Goal: Task Accomplishment & Management: Manage account settings

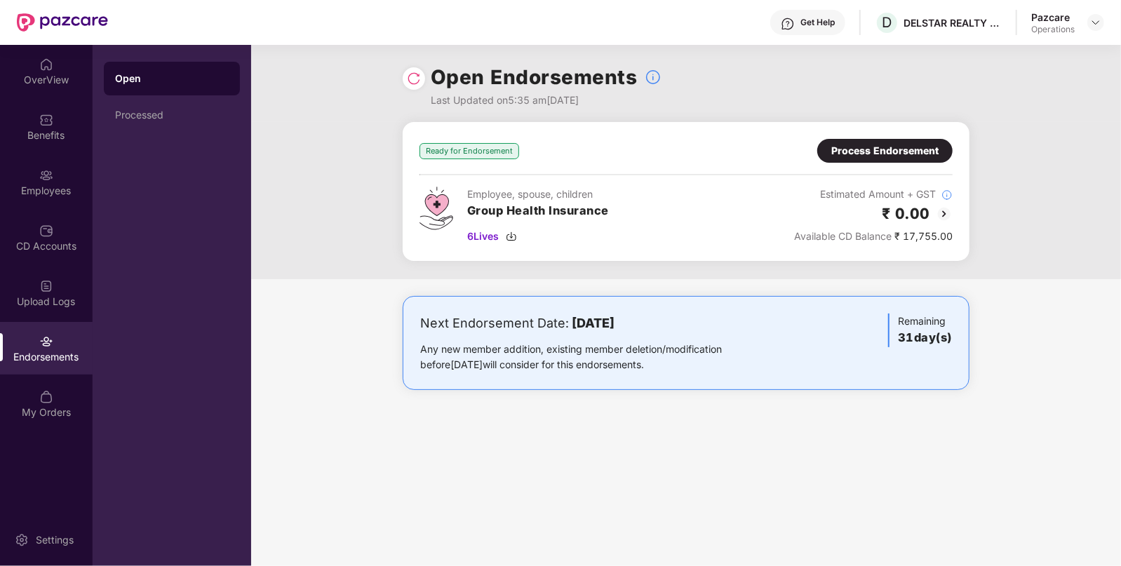
click at [853, 158] on div "Process Endorsement" at bounding box center [884, 150] width 107 height 15
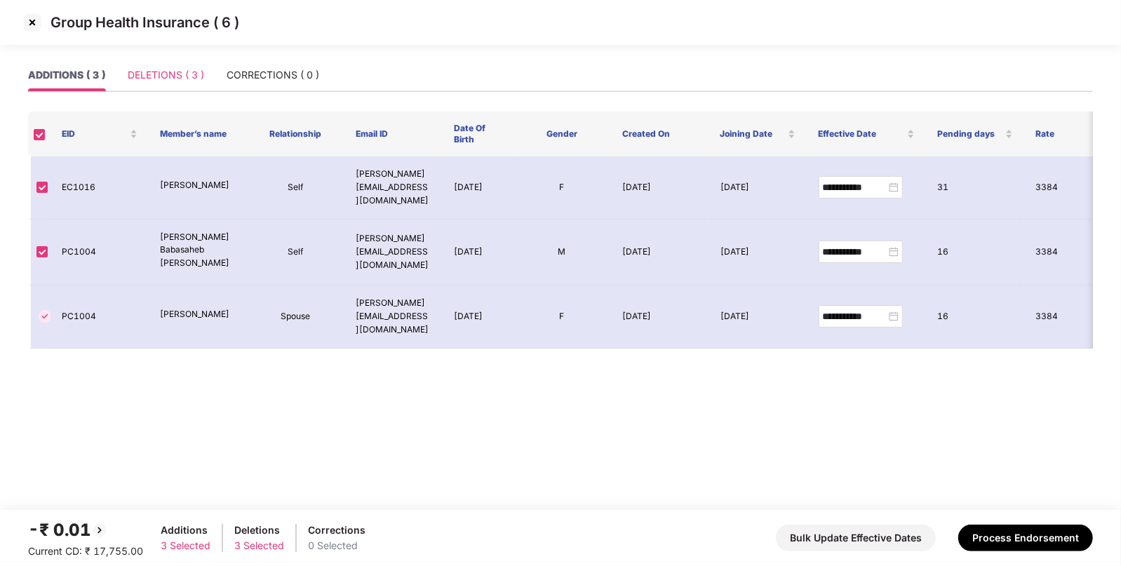
click at [180, 83] on div "DELETIONS ( 3 )" at bounding box center [166, 75] width 76 height 32
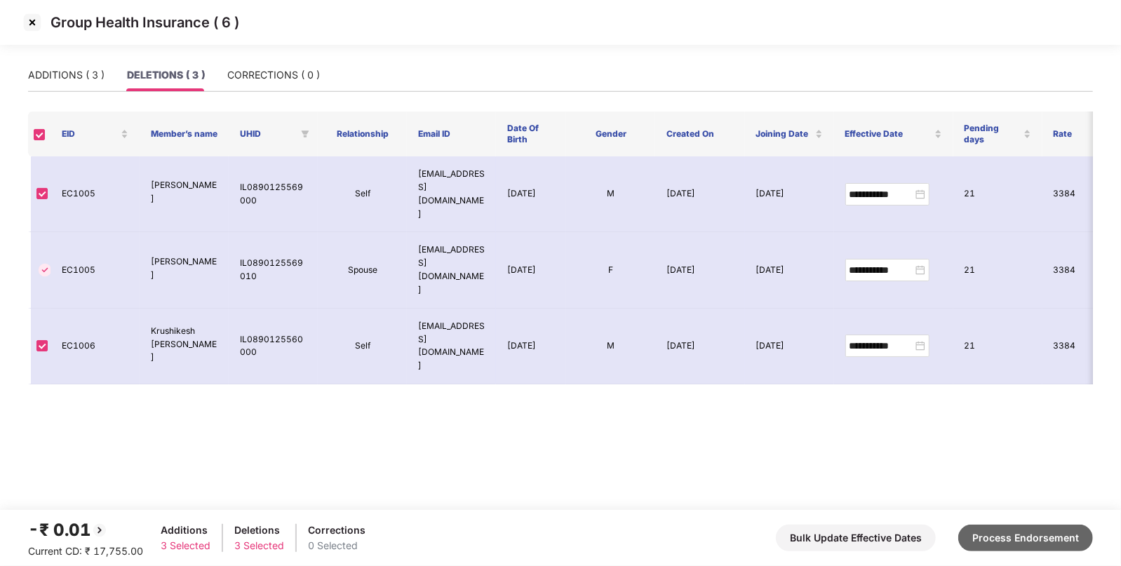
click at [997, 533] on button "Process Endorsement" at bounding box center [1025, 538] width 135 height 27
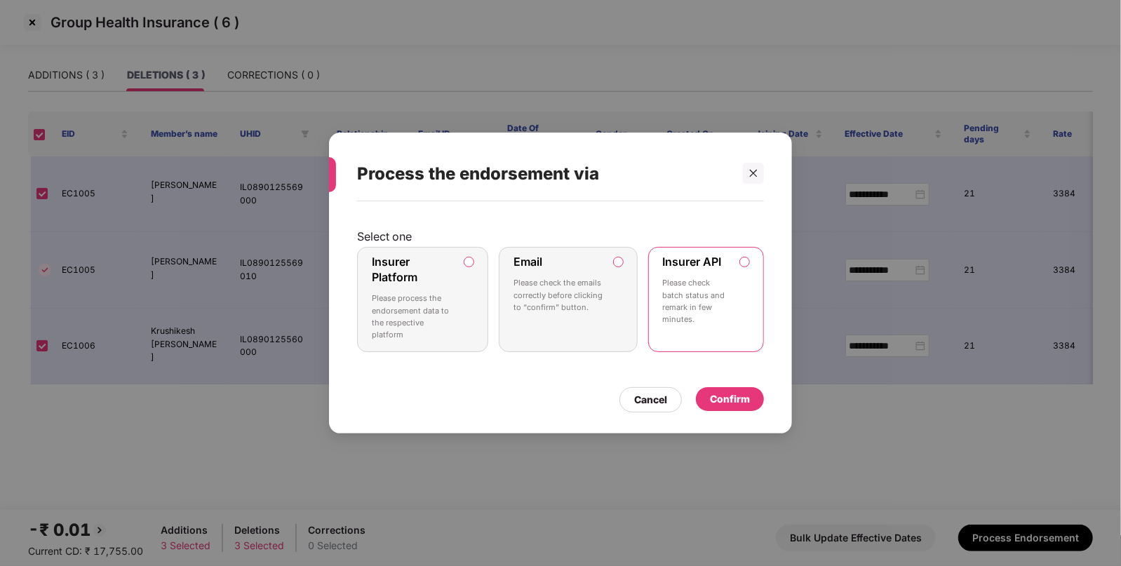
click at [722, 398] on div "Confirm" at bounding box center [730, 398] width 40 height 15
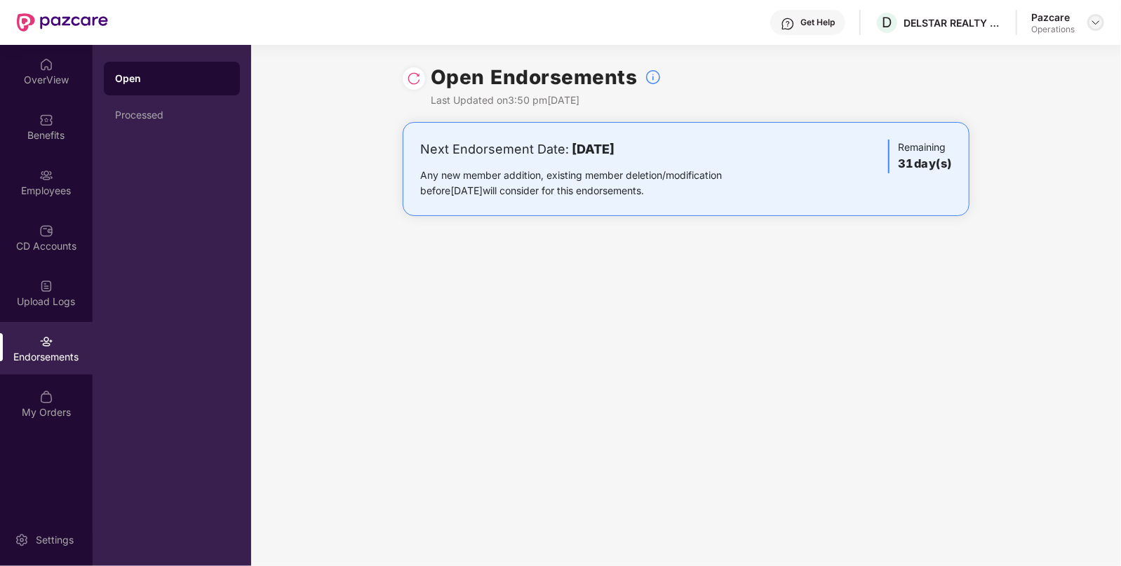
click at [1099, 18] on img at bounding box center [1095, 22] width 11 height 11
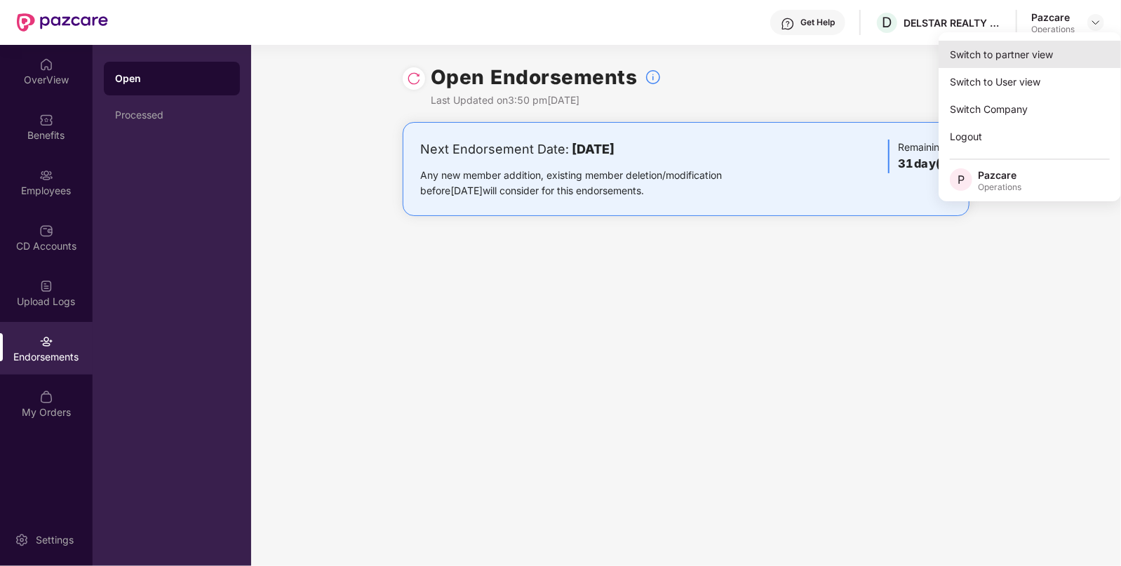
click at [956, 54] on div "Switch to partner view" at bounding box center [1030, 54] width 182 height 27
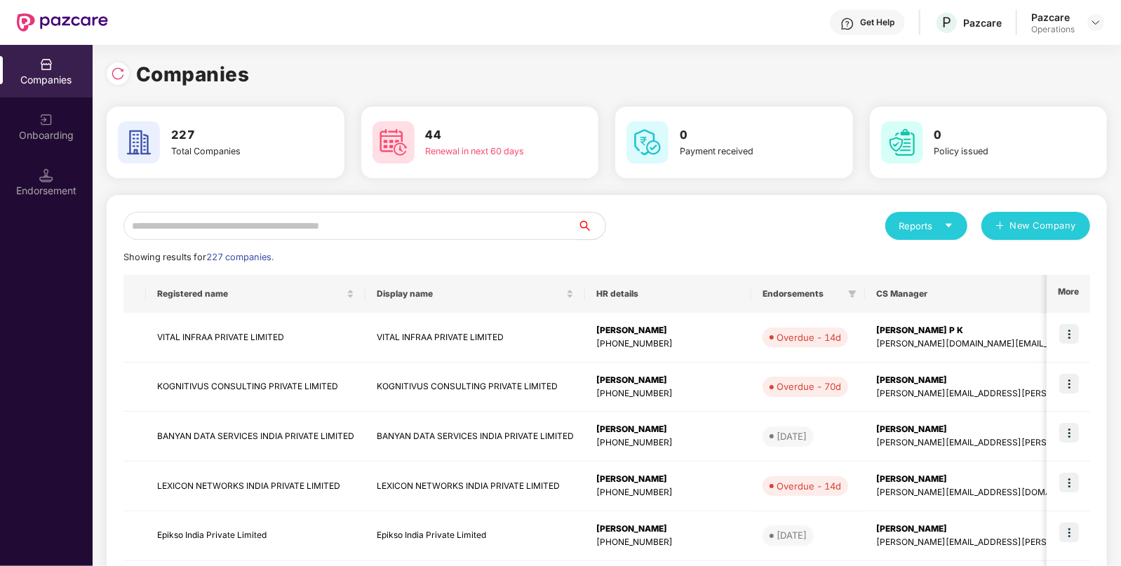
paste input "**********"
click at [452, 217] on input "text" at bounding box center [350, 226] width 454 height 28
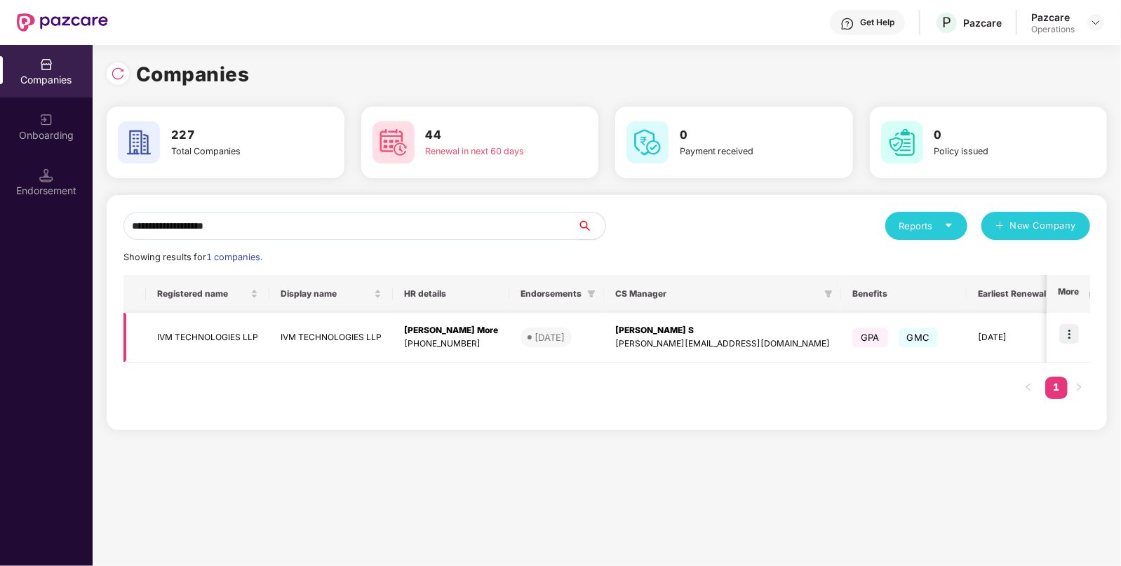
type input "**********"
click at [1069, 326] on img at bounding box center [1069, 334] width 20 height 20
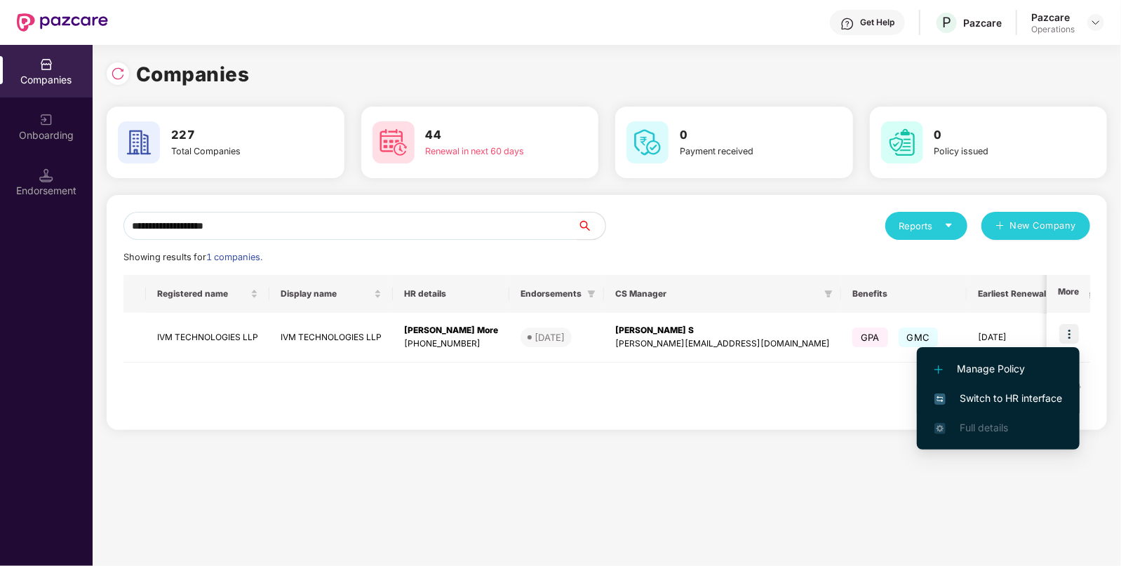
click at [973, 396] on span "Switch to HR interface" at bounding box center [998, 398] width 128 height 15
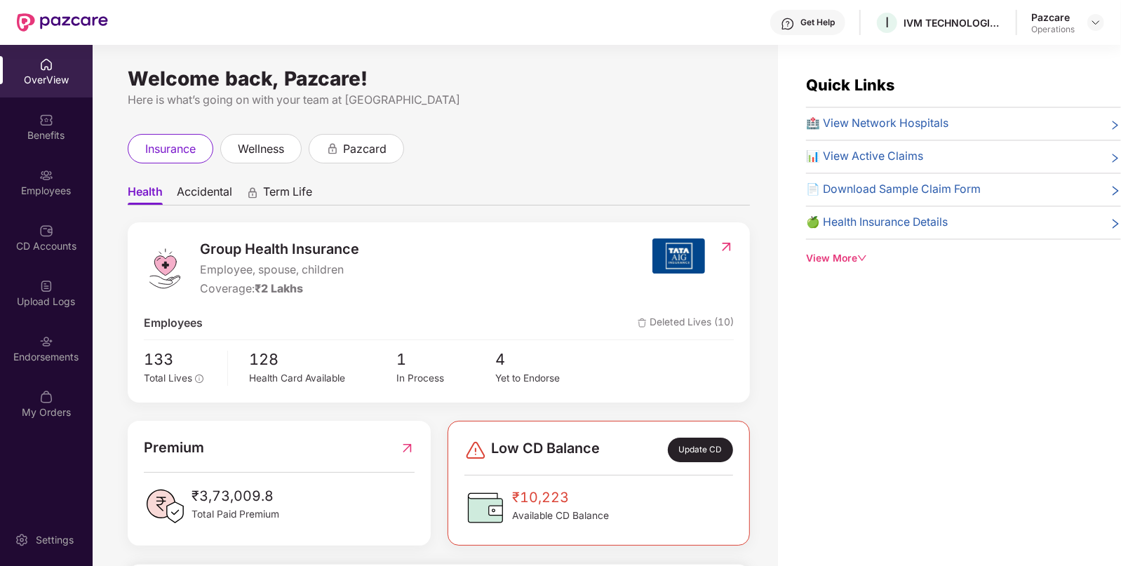
click at [37, 366] on div "Endorsements" at bounding box center [46, 348] width 93 height 53
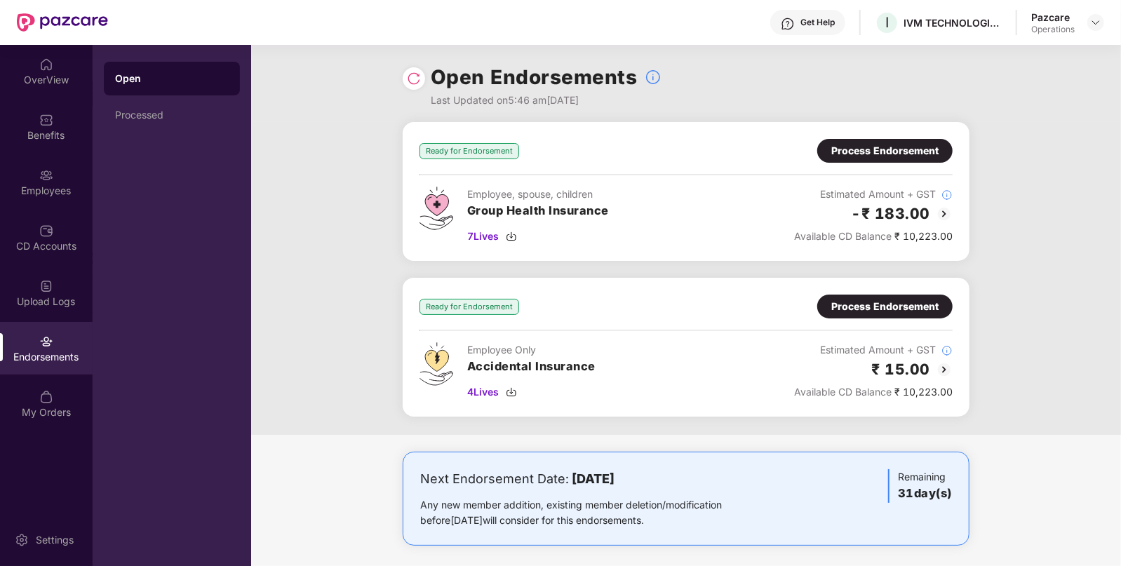
click at [944, 209] on img at bounding box center [944, 214] width 17 height 17
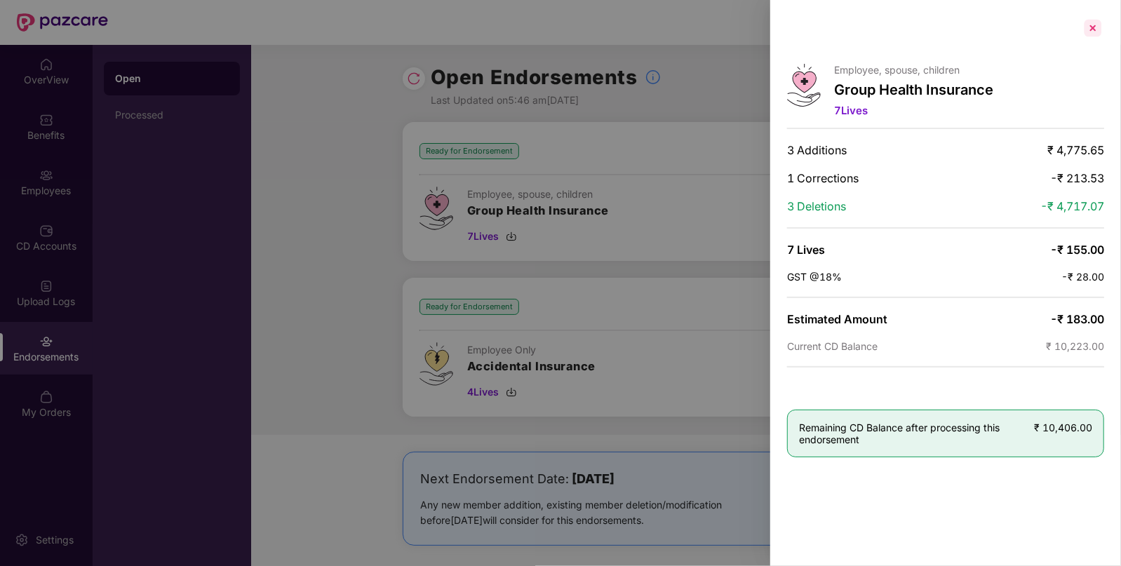
click at [1097, 21] on div at bounding box center [1093, 28] width 22 height 22
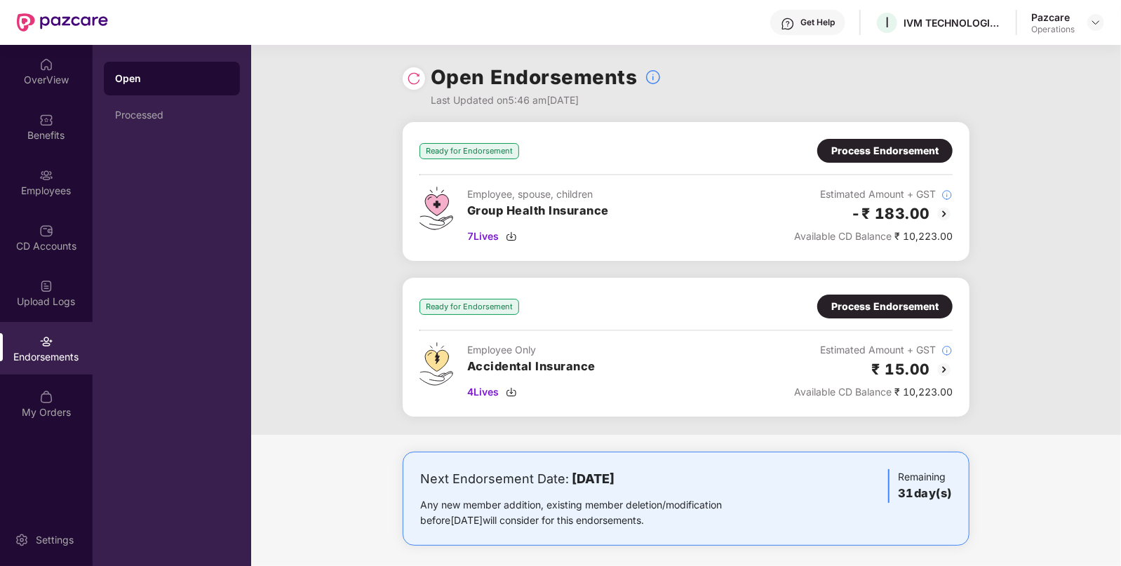
click at [941, 368] on img at bounding box center [944, 369] width 17 height 17
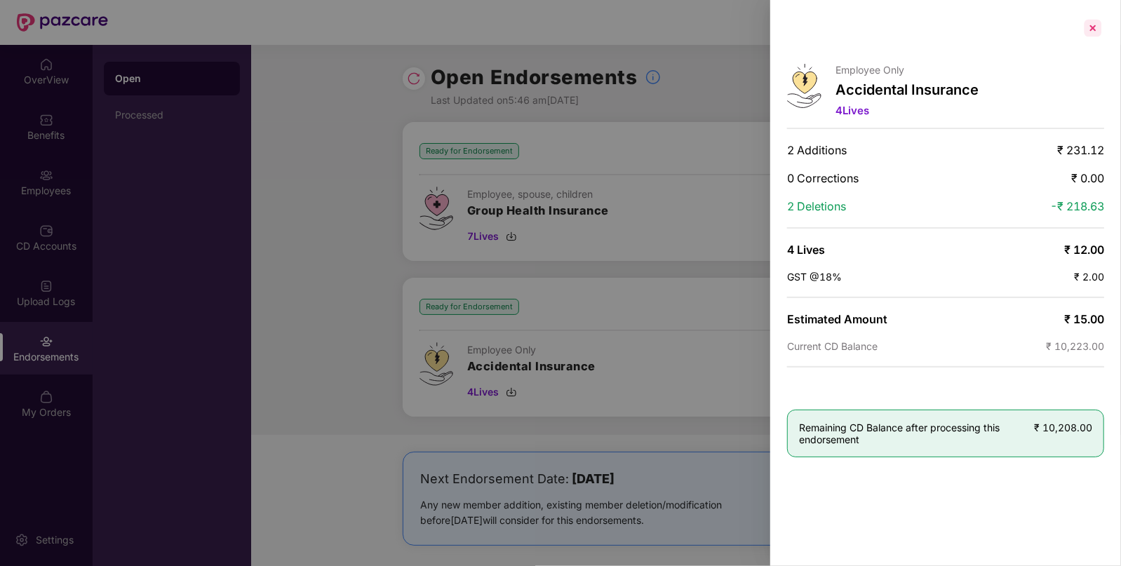
click at [1092, 31] on div at bounding box center [1093, 28] width 22 height 22
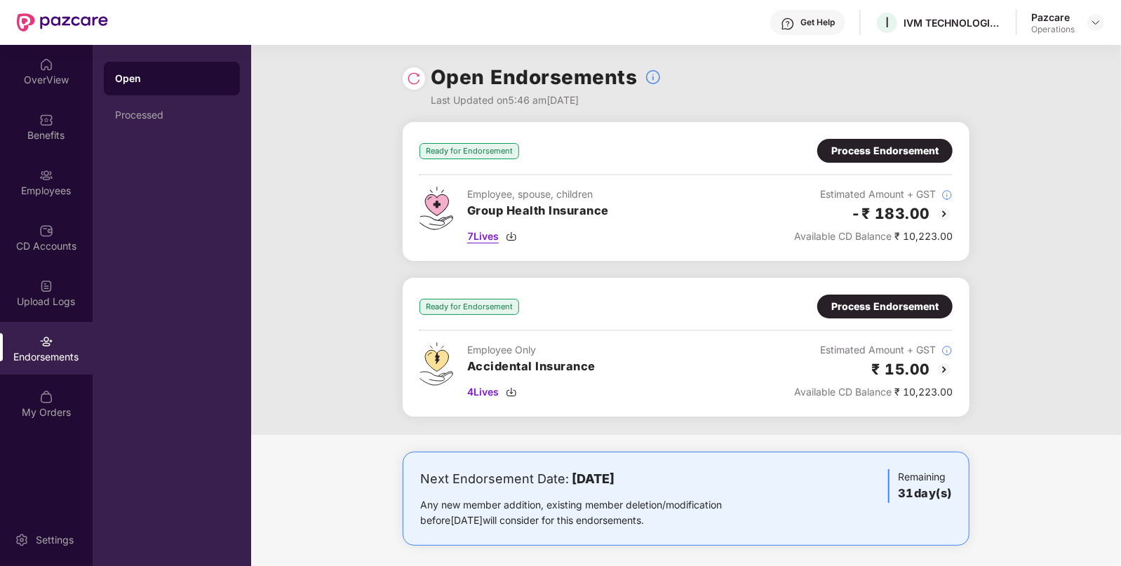
click at [512, 236] on img at bounding box center [511, 236] width 11 height 11
click at [509, 391] on img at bounding box center [511, 392] width 11 height 11
